Goal: Information Seeking & Learning: Learn about a topic

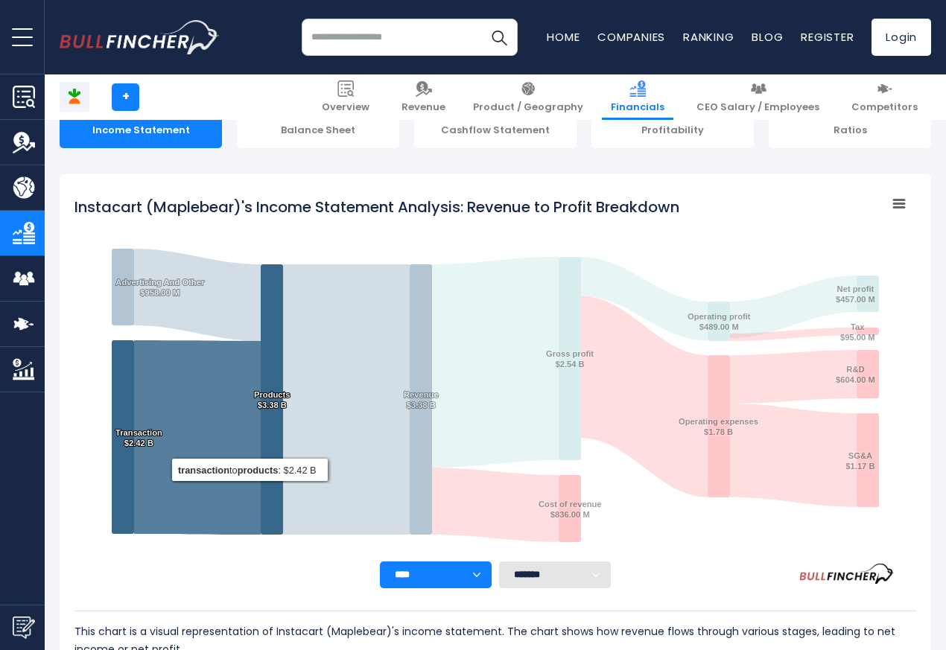
scroll to position [806, 0]
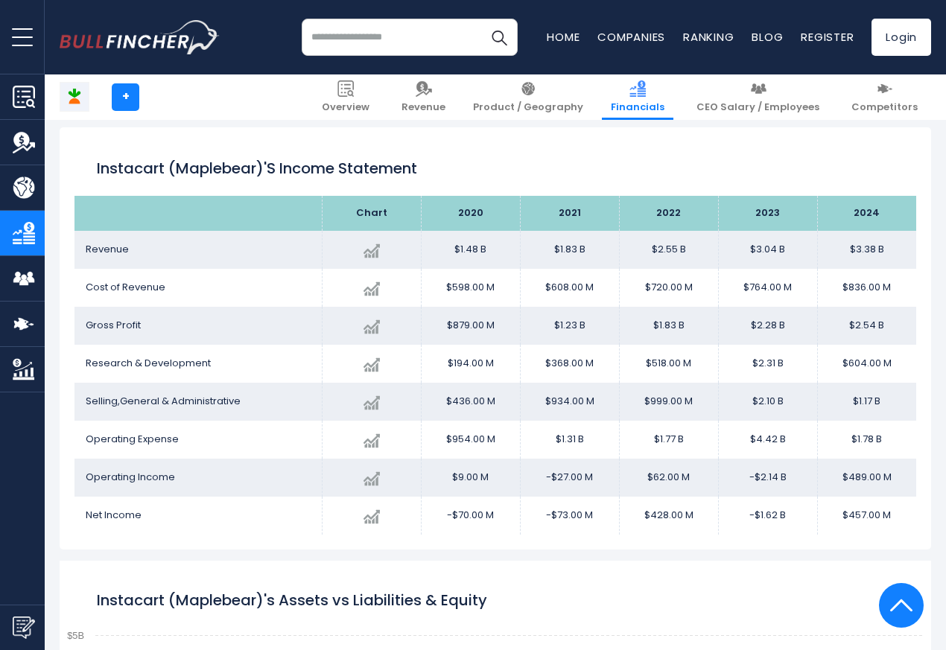
click at [235, 425] on td "Operating Expense" at bounding box center [198, 440] width 247 height 38
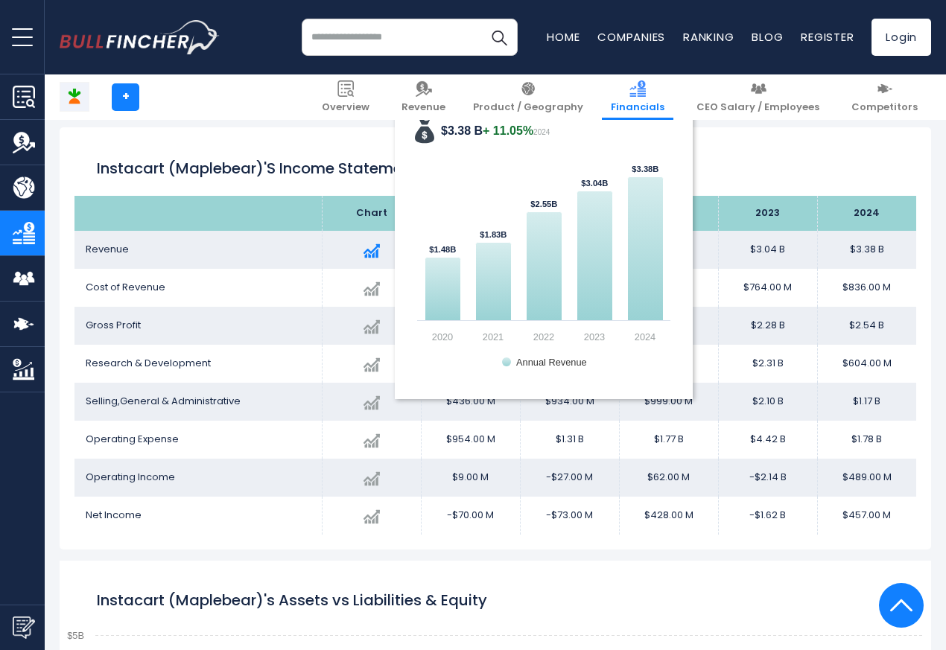
click at [364, 250] on img at bounding box center [372, 251] width 16 height 16
